Goal: Task Accomplishment & Management: Manage account settings

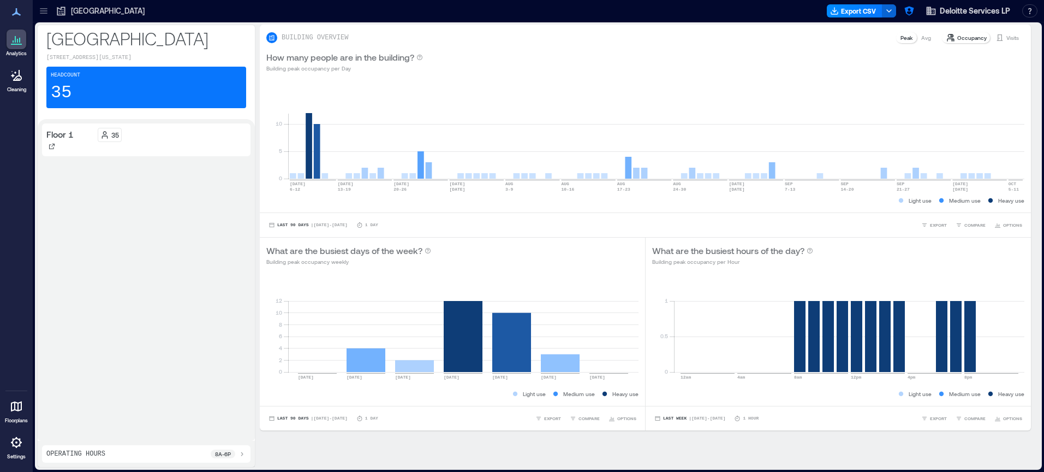
click at [23, 436] on div at bounding box center [17, 442] width 20 height 20
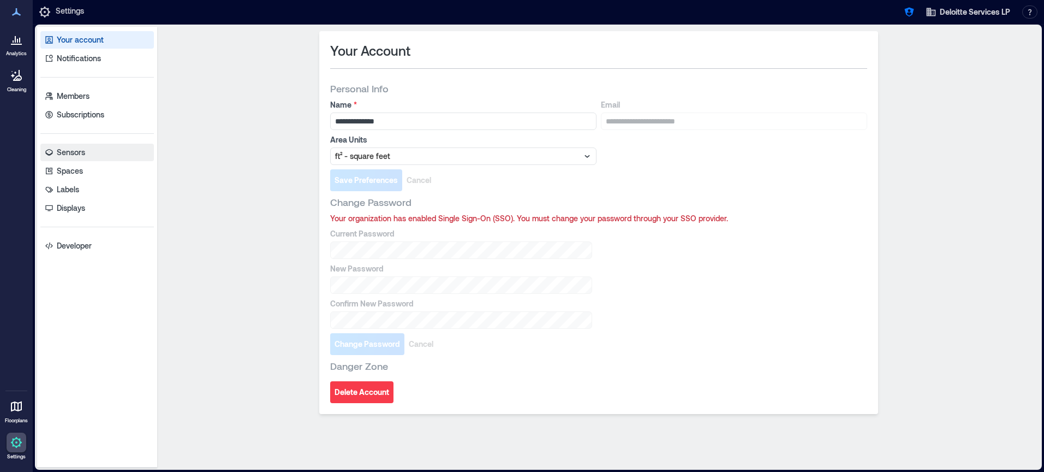
click at [99, 154] on link "Sensors" at bounding box center [97, 152] width 114 height 17
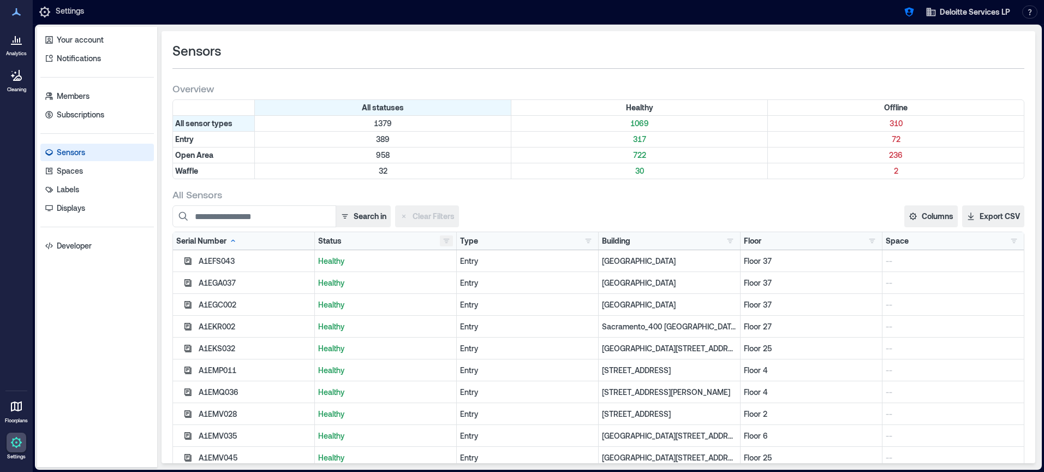
click at [450, 237] on button "button" at bounding box center [446, 240] width 13 height 11
click at [469, 275] on div "Offline 310" at bounding box center [480, 280] width 69 height 11
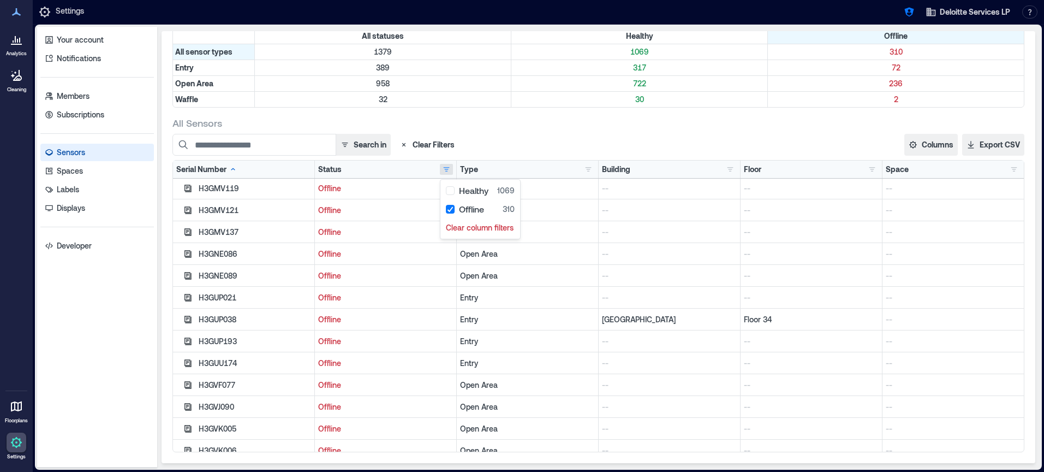
scroll to position [5084, 0]
